Goal: Task Accomplishment & Management: Manage account settings

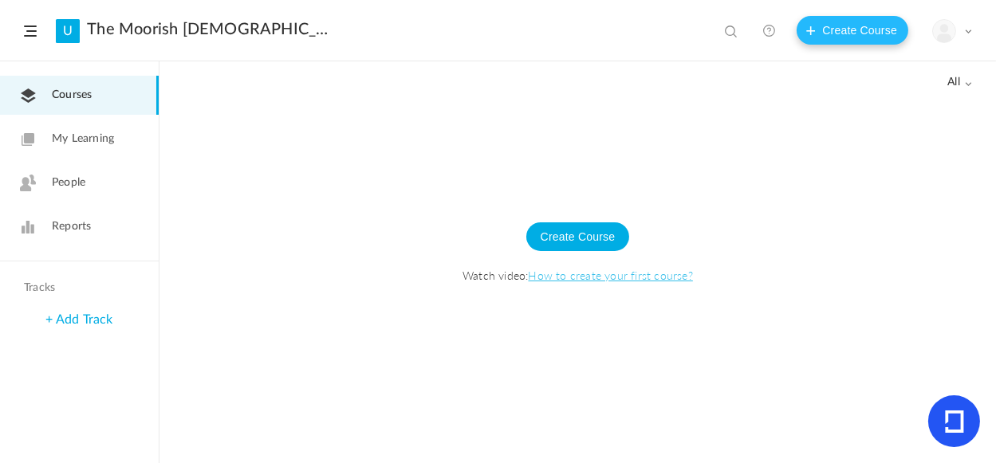
click at [855, 30] on button "Create Course" at bounding box center [853, 30] width 112 height 29
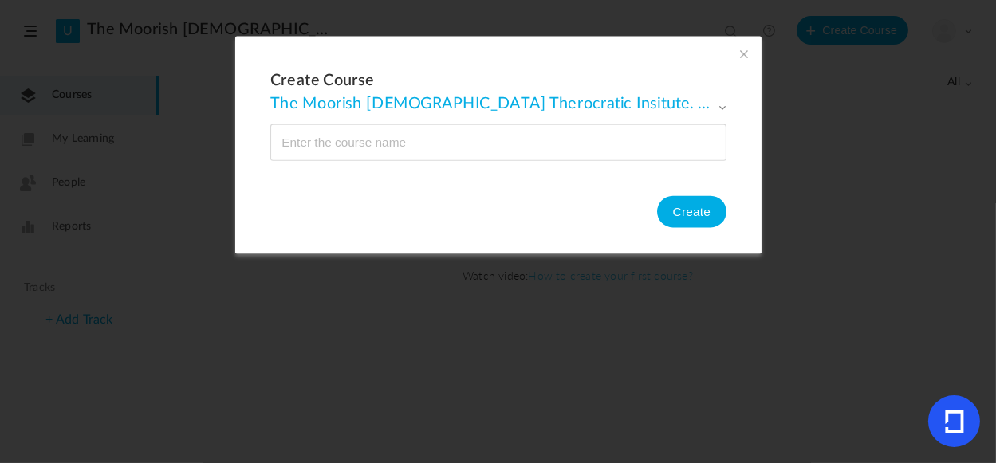
click at [744, 57] on span at bounding box center [744, 54] width 18 height 18
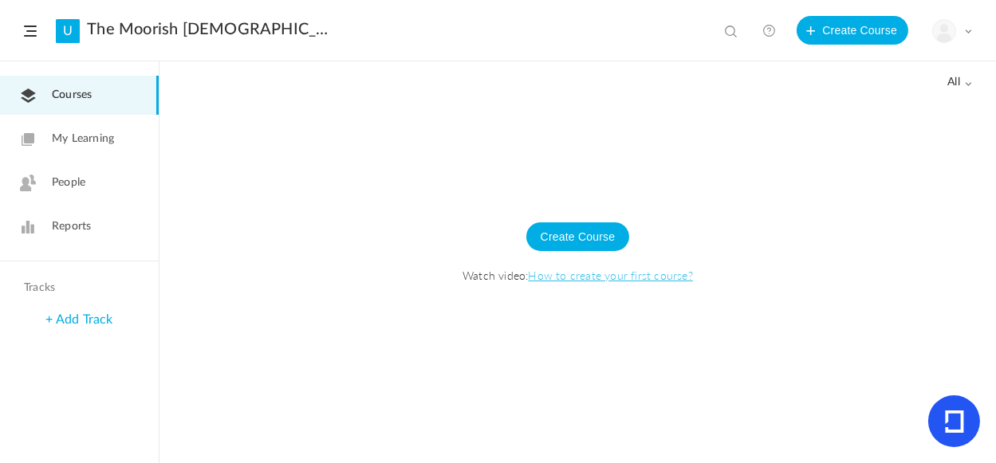
click at [969, 31] on span at bounding box center [968, 31] width 8 height 8
click at [892, 98] on link "University Settings" at bounding box center [897, 100] width 150 height 30
drag, startPoint x: 1432, startPoint y: 3, endPoint x: 570, endPoint y: 143, distance: 872.7
click at [570, 142] on div at bounding box center [578, 282] width 837 height 364
click at [968, 33] on span at bounding box center [968, 31] width 8 height 8
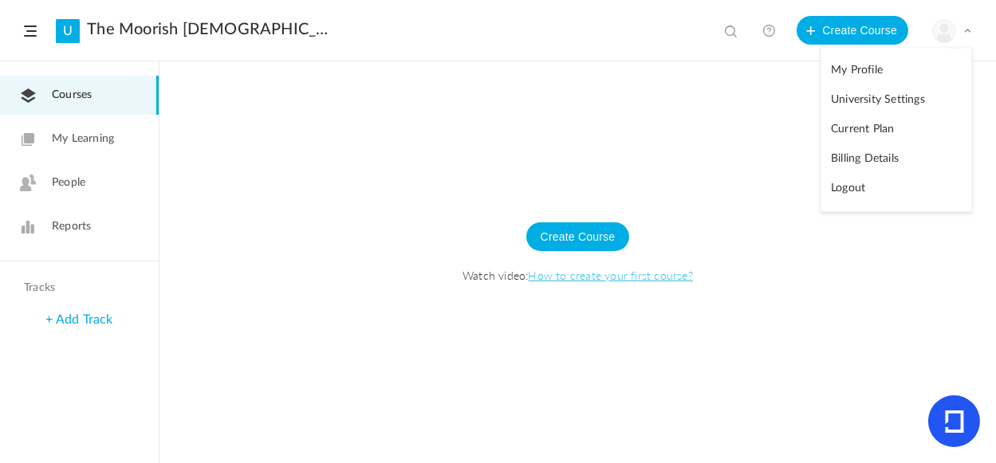
click at [887, 95] on link "University Settings" at bounding box center [897, 100] width 150 height 30
click at [970, 28] on span at bounding box center [968, 31] width 8 height 8
click at [866, 69] on link "My Profile" at bounding box center [897, 71] width 150 height 30
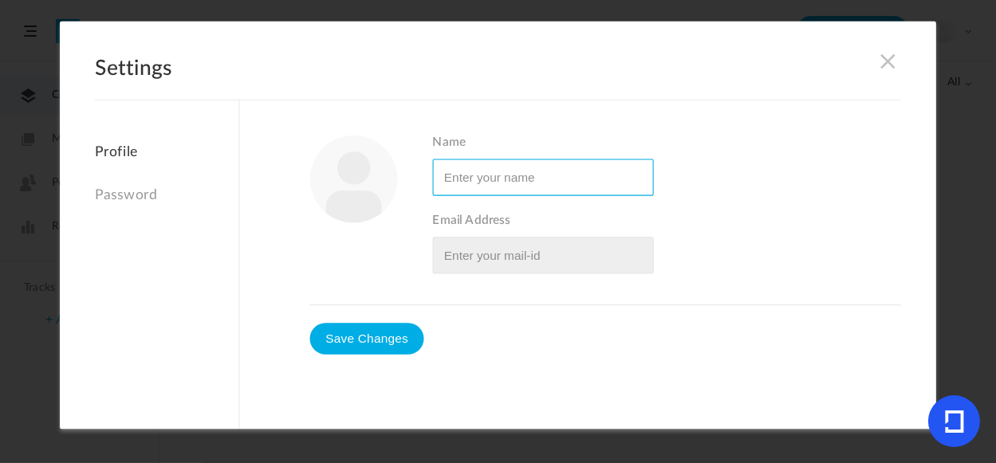
click at [593, 179] on input "Name" at bounding box center [542, 177] width 221 height 37
type input "Yssis Saadi El"
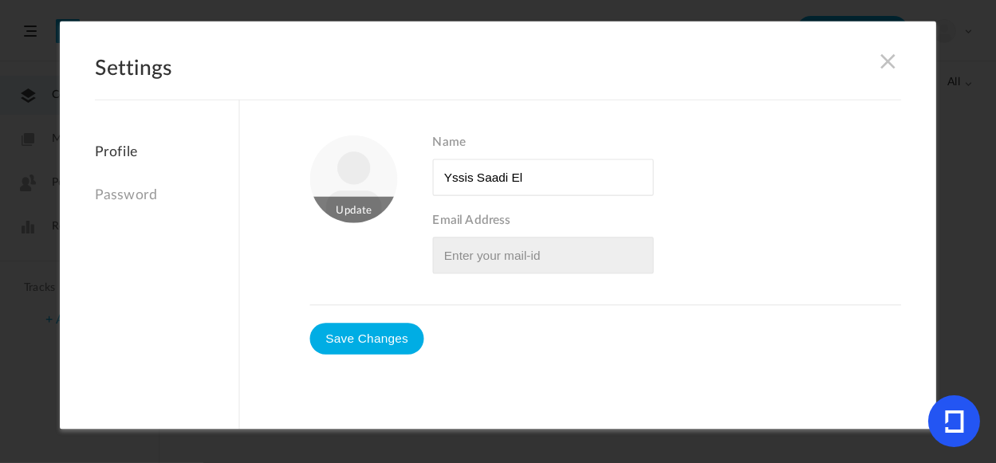
click at [365, 194] on img at bounding box center [353, 180] width 88 height 88
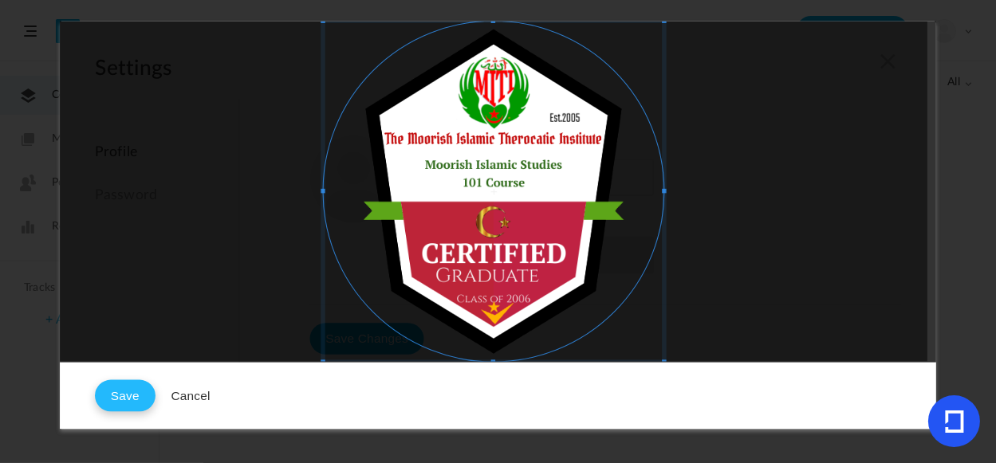
click at [127, 397] on button "Save" at bounding box center [125, 396] width 61 height 32
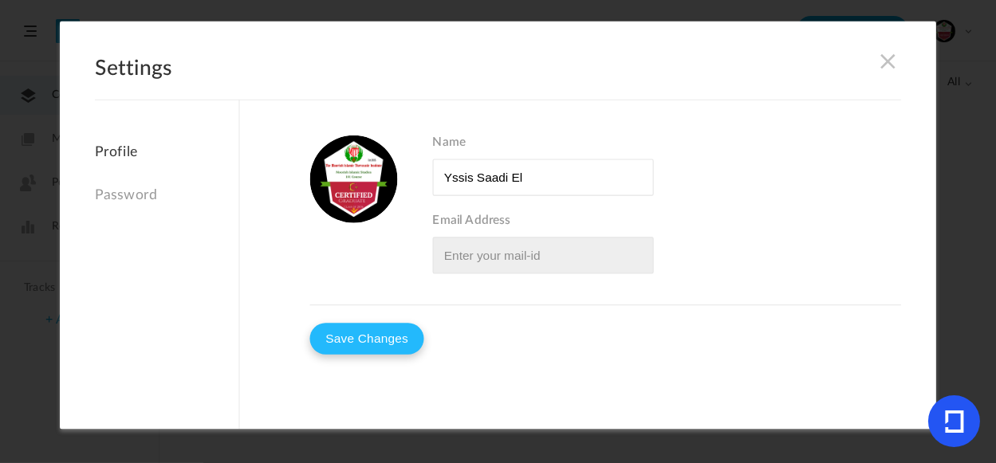
click at [390, 343] on button "Save Changes" at bounding box center [366, 339] width 114 height 32
click at [345, 337] on button "Save Changes" at bounding box center [366, 339] width 114 height 32
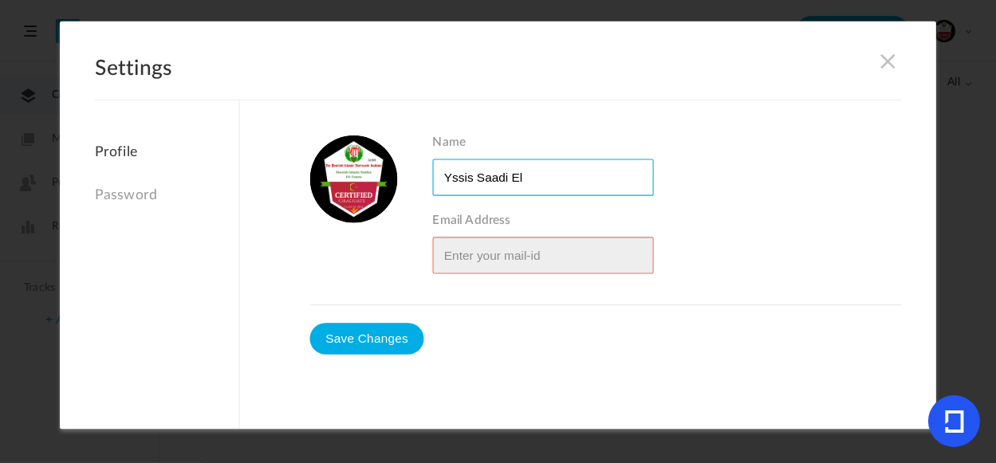
click at [567, 177] on input "Name" at bounding box center [542, 177] width 221 height 37
click at [892, 191] on label "Name" at bounding box center [666, 166] width 469 height 61
click at [653, 191] on input "Name" at bounding box center [542, 177] width 221 height 37
click at [602, 173] on input "Name" at bounding box center [542, 177] width 221 height 37
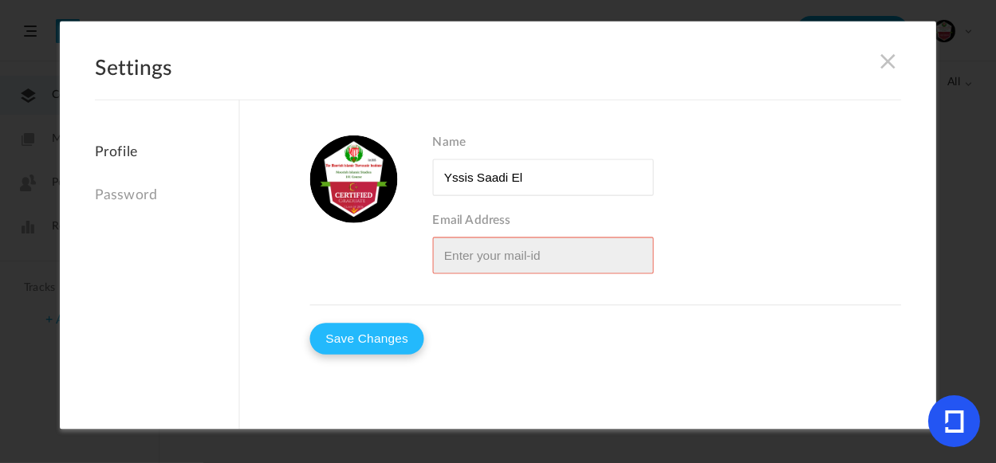
click at [344, 340] on button "Save Changes" at bounding box center [366, 339] width 114 height 32
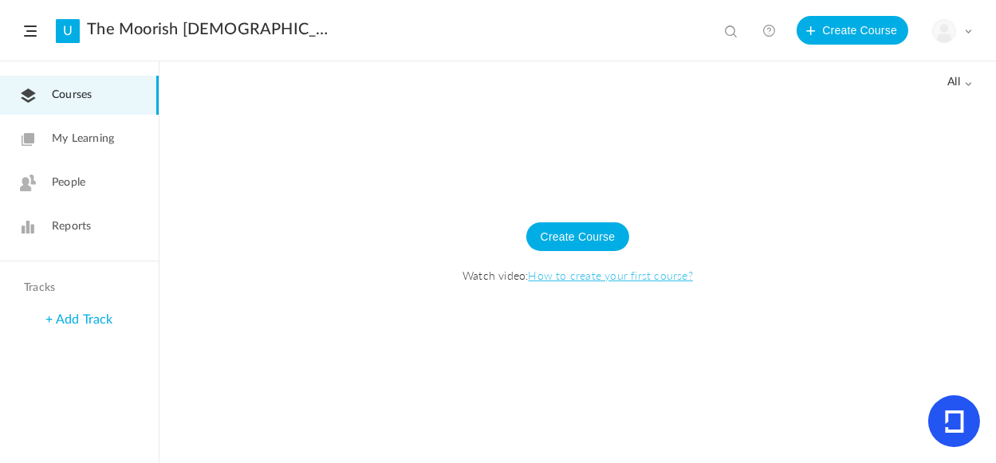
click at [965, 30] on span at bounding box center [968, 31] width 8 height 8
click at [848, 193] on link "Logout" at bounding box center [897, 189] width 150 height 30
